Goal: Information Seeking & Learning: Stay updated

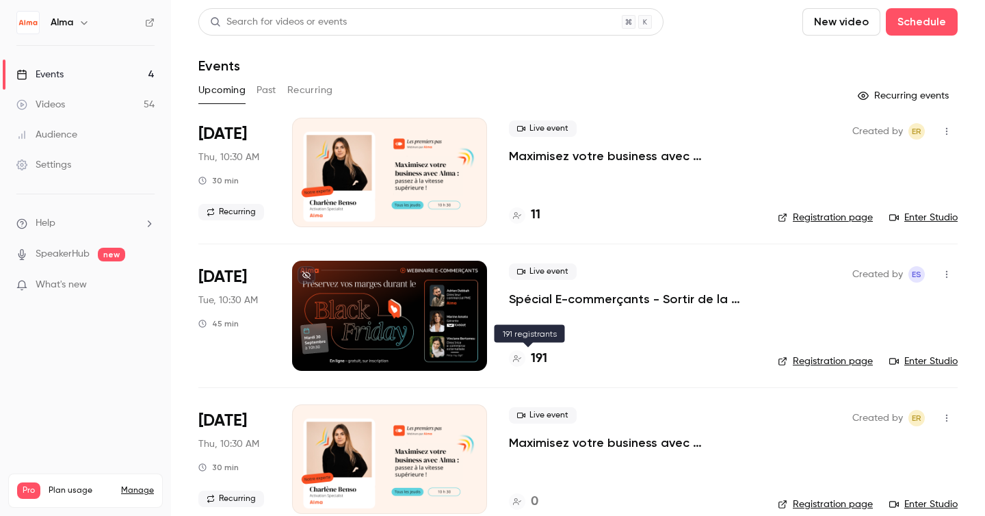
click at [536, 358] on h4 "191" at bounding box center [539, 359] width 16 height 18
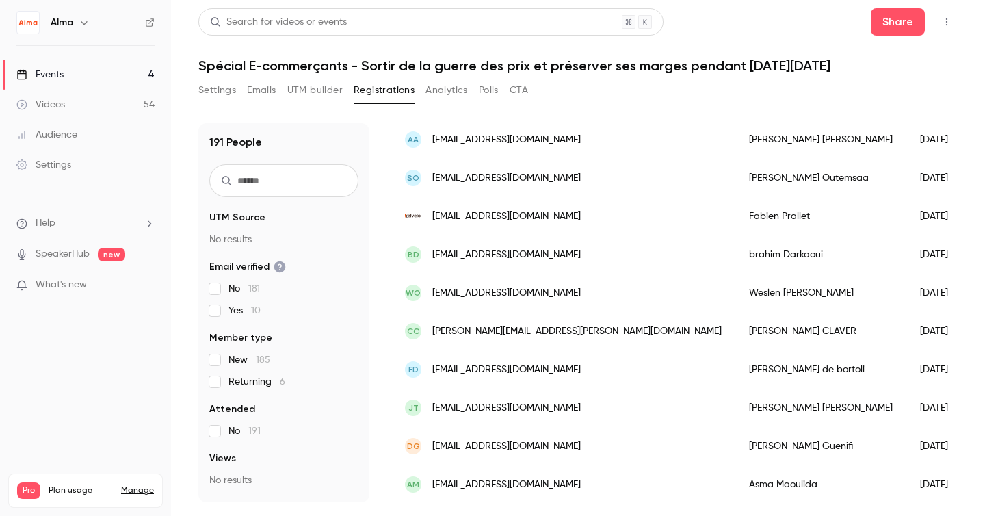
scroll to position [673, 0]
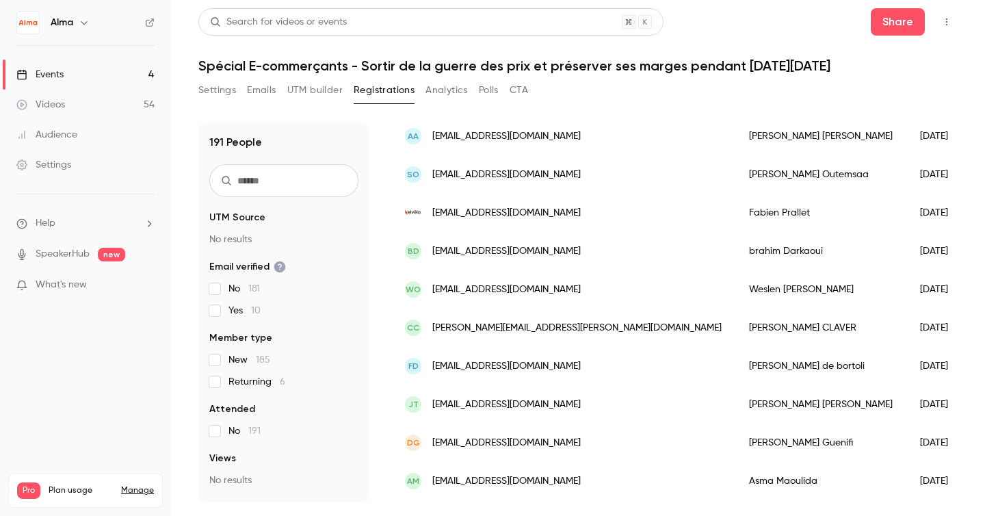
click at [62, 302] on ul "Help SpeakerHub new What's new" at bounding box center [85, 255] width 171 height 122
click at [58, 293] on li "What's new" at bounding box center [85, 286] width 138 height 17
click at [65, 283] on span "What's new" at bounding box center [61, 285] width 51 height 14
